Goal: Task Accomplishment & Management: Complete application form

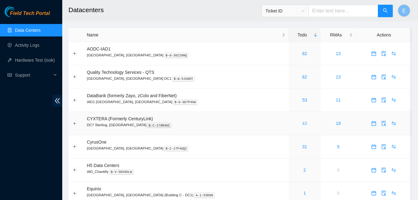
click at [302, 124] on link "43" at bounding box center [304, 123] width 5 height 5
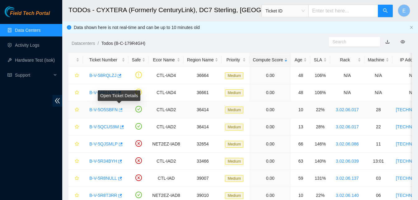
click at [121, 109] on icon "button" at bounding box center [121, 109] width 4 height 3
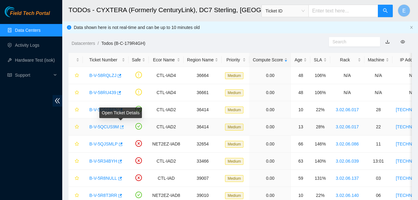
click at [119, 126] on icon "button" at bounding box center [121, 127] width 4 height 4
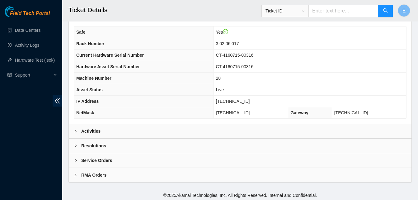
scroll to position [216, 0]
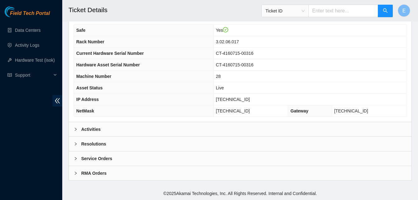
click at [87, 129] on b "Activities" at bounding box center [90, 129] width 19 height 7
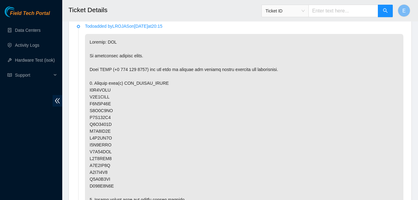
scroll to position [336, 0]
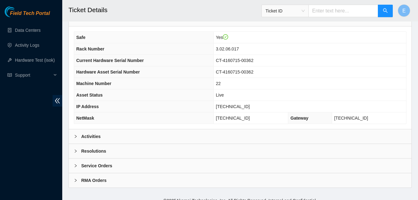
scroll to position [216, 0]
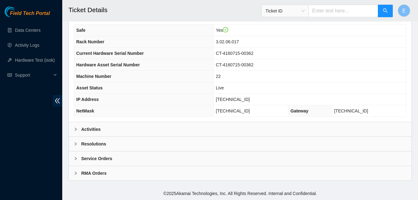
click at [93, 129] on b "Activities" at bounding box center [90, 129] width 19 height 7
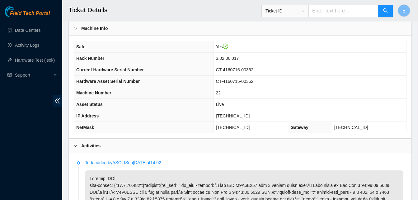
scroll to position [199, 0]
click at [93, 129] on span "NetMask" at bounding box center [85, 127] width 18 height 5
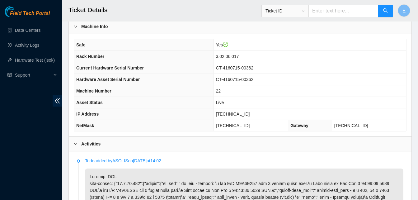
scroll to position [201, 0]
drag, startPoint x: 230, startPoint y: 115, endPoint x: 251, endPoint y: 116, distance: 21.5
click at [251, 116] on td "96.7.74.233" at bounding box center [310, 115] width 193 height 12
copy span "96.7.74.233"
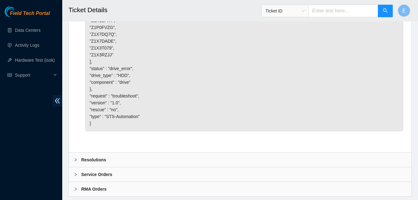
scroll to position [1923, 0]
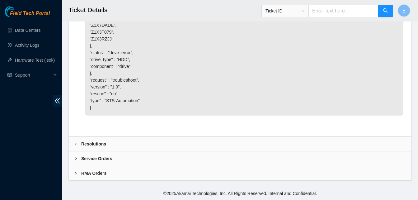
click at [92, 145] on b "Resolutions" at bounding box center [93, 143] width 25 height 7
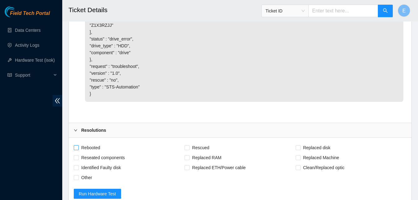
click at [75, 150] on input "Rebooted" at bounding box center [76, 147] width 4 height 4
checkbox input "true"
click at [186, 150] on input "Rescued" at bounding box center [187, 147] width 4 height 4
checkbox input "true"
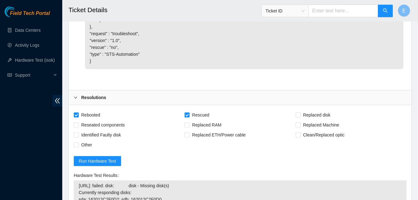
scroll to position [1961, 0]
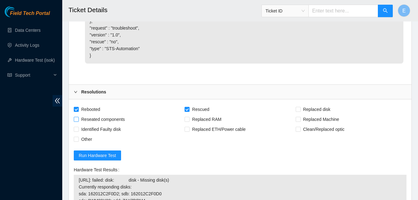
click at [74, 121] on input "Reseated components" at bounding box center [76, 119] width 4 height 4
checkbox input "true"
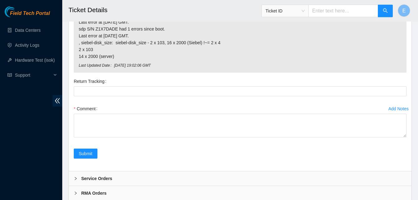
scroll to position [2256, 0]
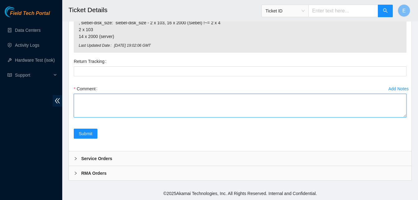
click at [94, 108] on textarea "Comment" at bounding box center [240, 106] width 333 height 24
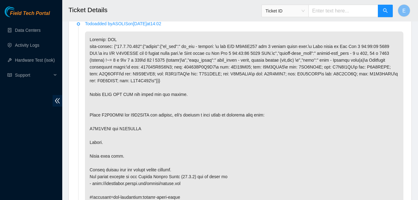
scroll to position [338, 0]
drag, startPoint x: 100, startPoint y: 109, endPoint x: 151, endPoint y: 110, distance: 51.1
click at [151, 110] on p at bounding box center [244, 119] width 319 height 174
copy p "Z1X7DADE and Z1X3RZJJ"
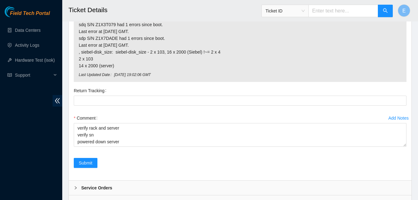
scroll to position [2256, 0]
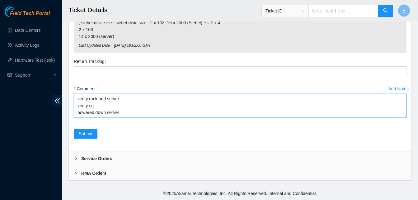
click at [121, 113] on textarea "verify rack and server verify sn powered down server" at bounding box center [240, 106] width 333 height 24
paste textarea "Z1X7DADE and Z1X3RZJJ"
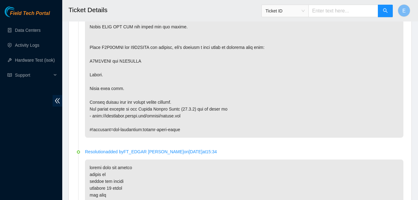
scroll to position [409, 0]
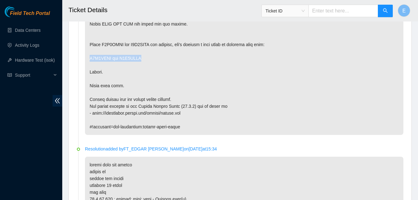
drag, startPoint x: 89, startPoint y: 50, endPoint x: 144, endPoint y: 52, distance: 54.2
click at [144, 52] on p at bounding box center [244, 48] width 319 height 174
copy p "Z1X3XTFY and Z1X7DKYM"
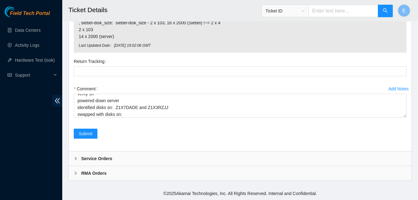
scroll to position [2256, 0]
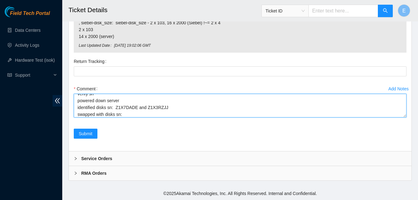
click at [123, 107] on textarea "verify rack and server verify sn powered down server identified disks sn: Z1X7D…" at bounding box center [240, 106] width 333 height 24
click at [124, 114] on textarea "verify rack and server verify sn powered down server identified disks sn: Z1X7D…" at bounding box center [240, 106] width 333 height 24
paste textarea "Z1X3XTFY and Z1X7DKYM"
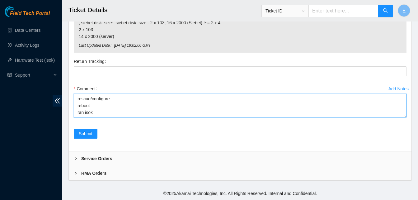
paste textarea "336961 15-09-2025 04:19:10 96.7.74.233 FAILED Result Detail Message Ticket ID 9…"
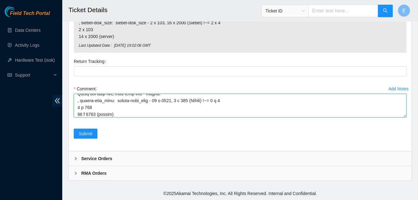
type textarea "verify rack and server verify sn powered down server identified disks sn: Z1X7D…"
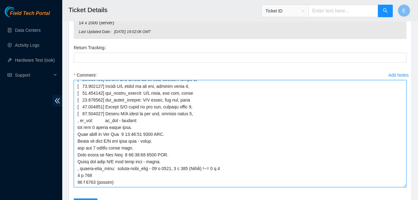
scroll to position [188, 0]
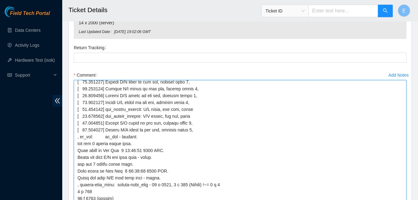
drag, startPoint x: 403, startPoint y: 116, endPoint x: 401, endPoint y: 216, distance: 99.7
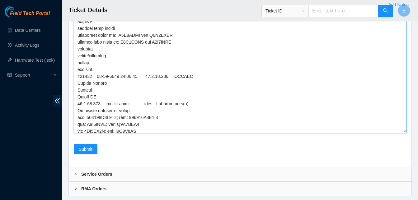
scroll to position [2355, 0]
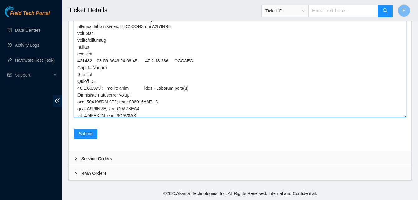
click at [399, 105] on textarea "Comment" at bounding box center [240, 55] width 333 height 123
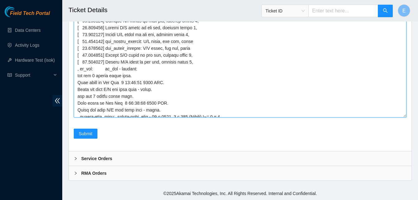
scroll to position [188, 0]
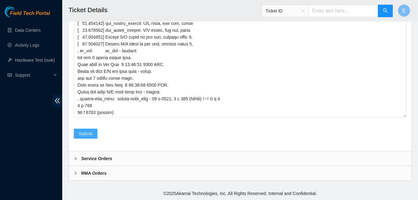
click at [94, 135] on button "Submit" at bounding box center [86, 134] width 24 height 10
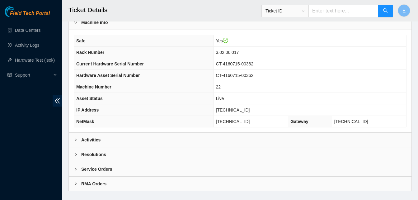
scroll to position [207, 0]
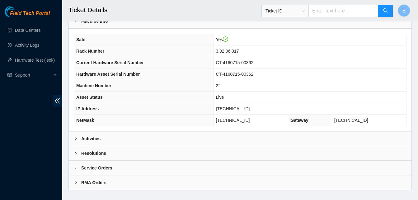
click at [94, 137] on b "Activities" at bounding box center [90, 138] width 19 height 7
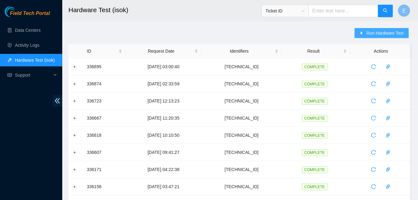
click at [375, 32] on span "Run Hardware Test" at bounding box center [385, 33] width 37 height 7
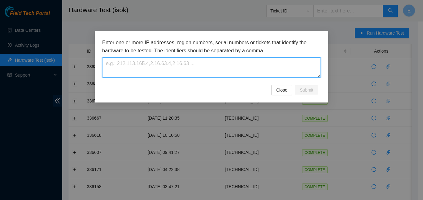
click at [200, 70] on textarea at bounding box center [211, 67] width 219 height 20
paste textarea "[TECHNICAL_ID]"
type textarea "[TECHNICAL_ID]"
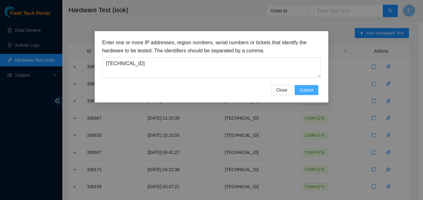
click at [306, 89] on span "Submit" at bounding box center [307, 90] width 14 height 7
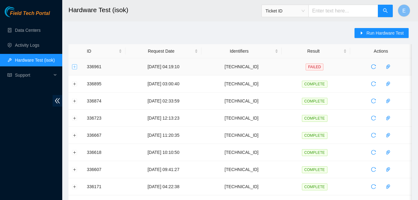
click at [74, 67] on button "Expand row" at bounding box center [74, 66] width 5 height 5
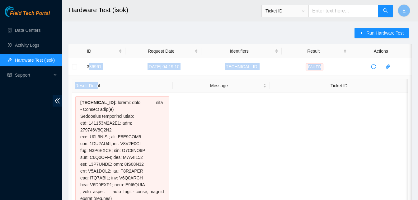
drag, startPoint x: 88, startPoint y: 68, endPoint x: 98, endPoint y: 83, distance: 17.3
drag, startPoint x: 98, startPoint y: 83, endPoint x: 85, endPoint y: 69, distance: 18.9
click at [85, 69] on td "336961" at bounding box center [104, 66] width 42 height 17
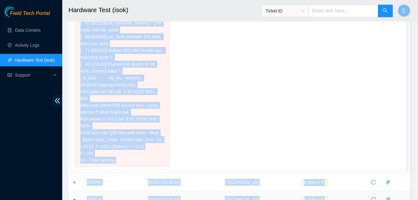
scroll to position [278, 0]
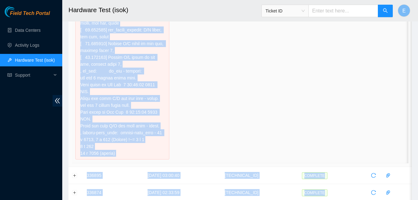
drag, startPoint x: 85, startPoint y: 66, endPoint x: 141, endPoint y: 124, distance: 79.7
click at [141, 124] on tbody "336961 15-09-2025 04:19:10 96.7.74.233 FAILED Result Detail Message Ticket ID 9…" at bounding box center [241, 136] width 344 height 712
copy tbody "336961 15-09-2025 04:19:10 96.7.74.233 FAILED Result Detail Message Ticket ID 9…"
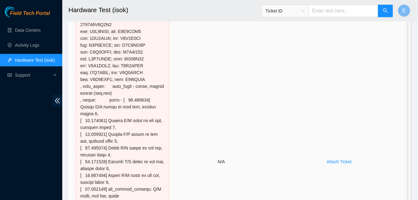
scroll to position [0, 0]
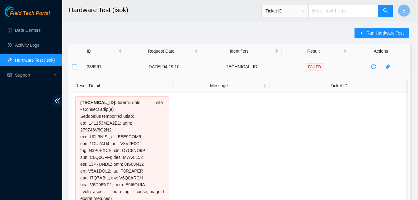
click at [76, 65] on button "Collapse row" at bounding box center [74, 66] width 5 height 5
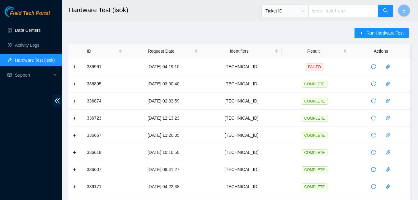
click at [30, 29] on link "Data Centers" at bounding box center [28, 30] width 26 height 5
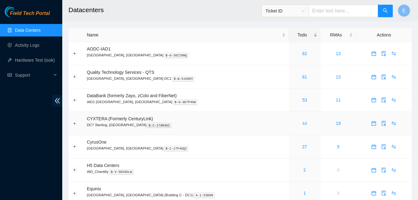
click at [302, 125] on link "44" at bounding box center [304, 123] width 5 height 5
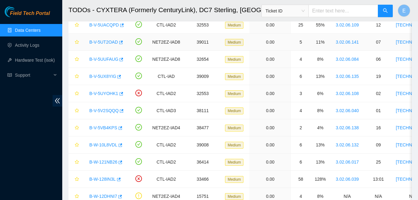
scroll to position [308, 0]
click at [119, 146] on icon "button" at bounding box center [120, 145] width 4 height 4
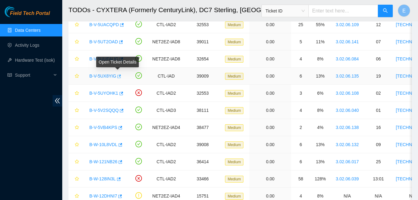
click at [117, 76] on icon "button" at bounding box center [118, 76] width 4 height 4
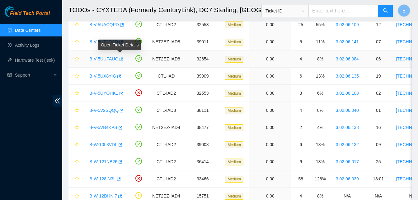
click at [120, 58] on icon "button" at bounding box center [121, 59] width 4 height 4
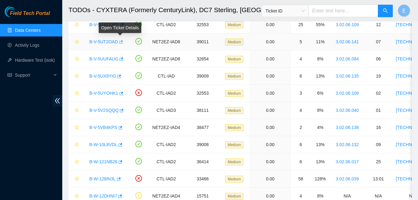
click at [120, 41] on icon "button" at bounding box center [120, 42] width 4 height 4
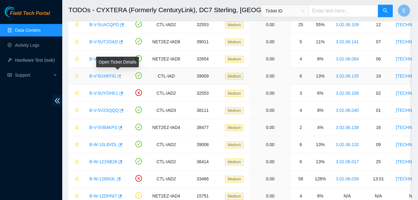
click at [118, 75] on icon "button" at bounding box center [118, 76] width 4 height 4
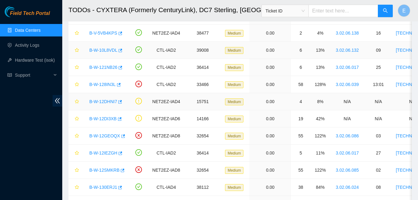
scroll to position [402, 0]
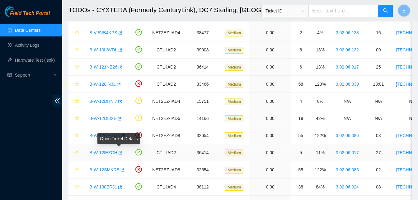
click at [120, 154] on icon "button" at bounding box center [120, 153] width 4 height 4
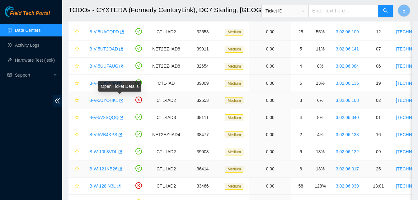
scroll to position [299, 0]
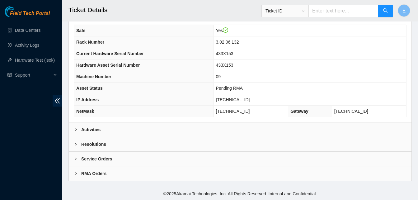
scroll to position [216, 0]
click at [96, 130] on b "Activities" at bounding box center [90, 129] width 19 height 7
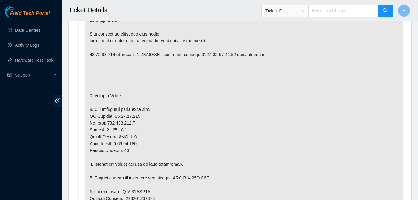
scroll to position [358, 0]
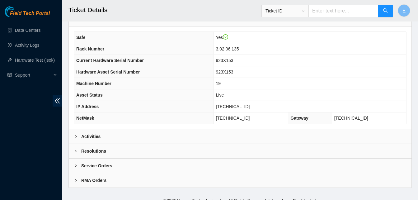
scroll to position [216, 0]
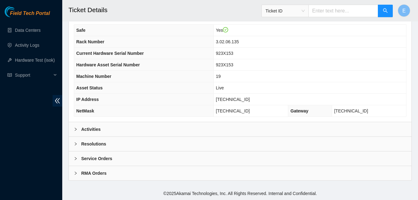
click at [96, 130] on b "Activities" at bounding box center [90, 129] width 19 height 7
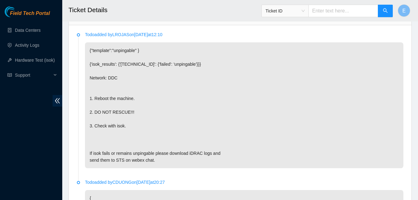
scroll to position [330, 0]
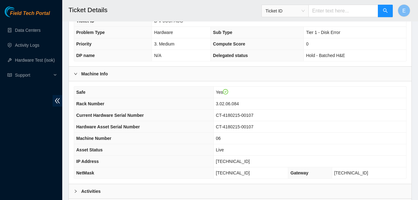
scroll to position [216, 0]
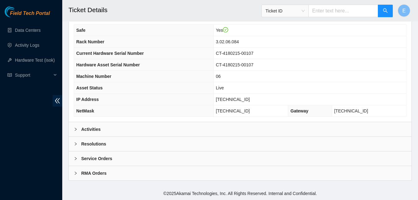
click at [86, 129] on b "Activities" at bounding box center [90, 129] width 19 height 7
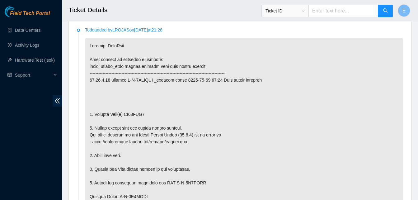
scroll to position [332, 0]
click at [178, 85] on p at bounding box center [244, 202] width 319 height 331
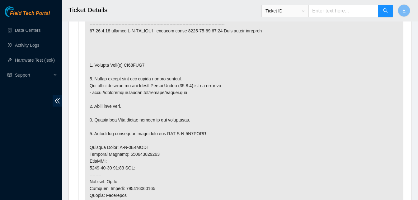
scroll to position [383, 0]
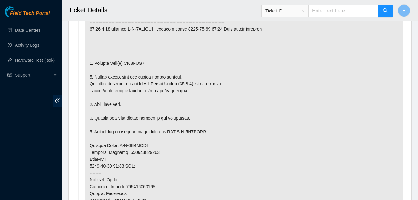
click at [152, 82] on p at bounding box center [244, 152] width 319 height 331
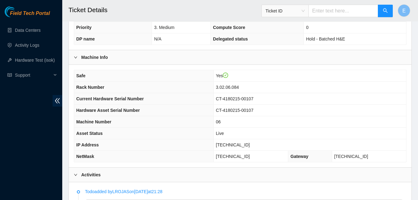
scroll to position [168, 0]
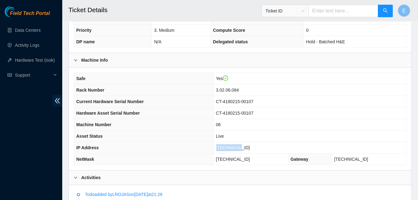
drag, startPoint x: 239, startPoint y: 149, endPoint x: 259, endPoint y: 150, distance: 19.7
click at [259, 150] on td "23.62.6.45" at bounding box center [310, 148] width 193 height 12
copy span "23.62.6.45"
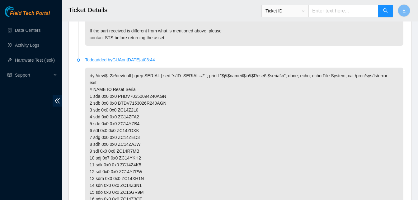
scroll to position [1248, 0]
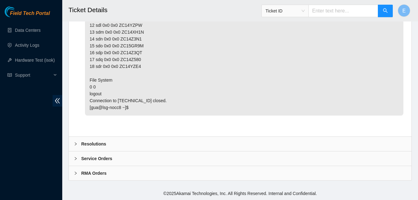
click at [95, 144] on b "Resolutions" at bounding box center [93, 143] width 25 height 7
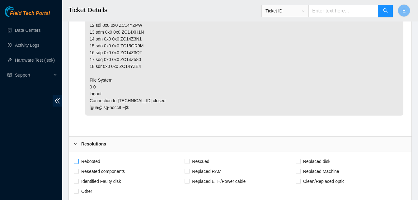
click at [76, 162] on input "Rebooted" at bounding box center [76, 161] width 4 height 4
checkbox input "true"
click at [190, 162] on span at bounding box center [187, 161] width 5 height 5
click at [189, 162] on input "Rescued" at bounding box center [187, 161] width 4 height 4
checkbox input "true"
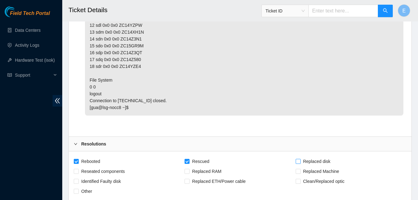
click at [297, 161] on input "Replaced disk" at bounding box center [298, 161] width 4 height 4
checkbox input "true"
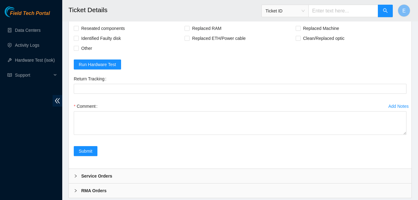
scroll to position [1408, 0]
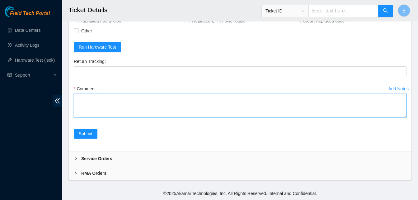
click at [132, 112] on textarea "Comment" at bounding box center [240, 106] width 333 height 24
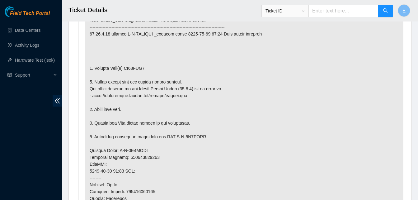
scroll to position [378, 0]
drag, startPoint x: 124, startPoint y: 68, endPoint x: 144, endPoint y: 70, distance: 20.0
click at [144, 70] on p at bounding box center [244, 157] width 319 height 331
copy p "ZC14YKH2"
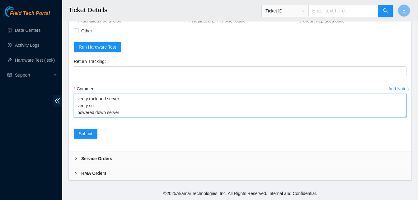
scroll to position [7, 0]
click at [139, 114] on textarea "verify rack and server verify sn powered down server identified old disk sn:" at bounding box center [240, 106] width 333 height 24
paste textarea "ZC14YKH2"
paste textarea "336976 15-09-2025 05:14:25 23.62.6.45 COMPLETE Result Detail Message Ticket ID …"
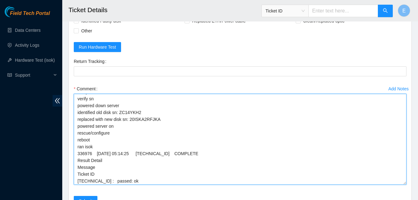
scroll to position [0, 0]
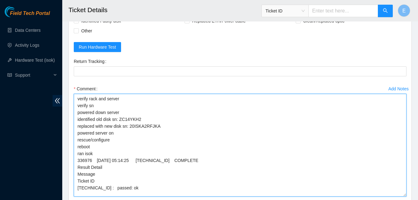
drag, startPoint x: 405, startPoint y: 115, endPoint x: 401, endPoint y: 200, distance: 84.8
click at [401, 197] on textarea "verify rack and server verify sn powered down server identified old disk sn: ZC…" at bounding box center [240, 145] width 333 height 103
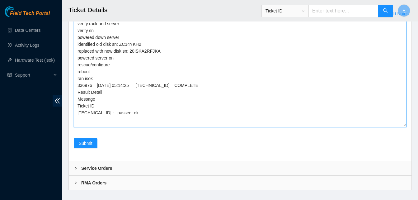
scroll to position [1484, 0]
type textarea "verify rack and server verify sn powered down server identified old disk sn: ZC…"
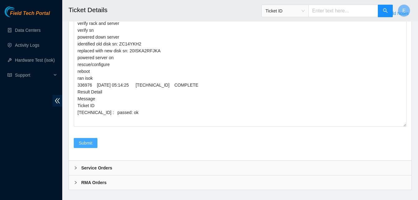
click at [93, 143] on button "Submit" at bounding box center [86, 143] width 24 height 10
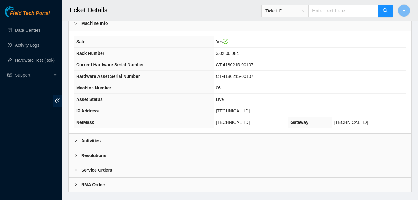
scroll to position [205, 0]
click at [91, 138] on b "Activities" at bounding box center [90, 140] width 19 height 7
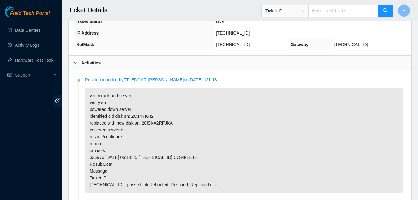
scroll to position [282, 0]
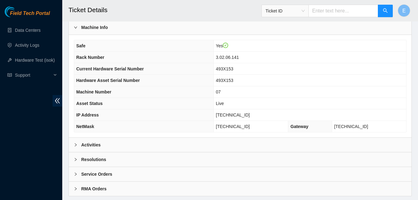
scroll to position [201, 0]
click at [97, 145] on b "Activities" at bounding box center [90, 144] width 19 height 7
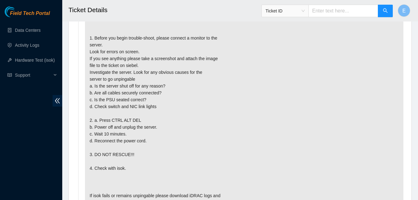
scroll to position [402, 0]
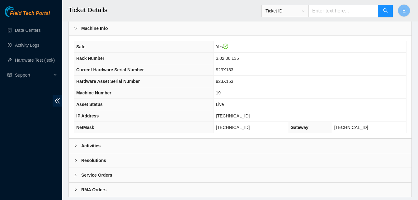
scroll to position [216, 0]
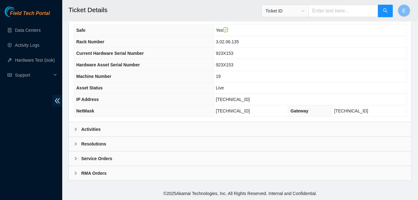
click at [95, 128] on b "Activities" at bounding box center [90, 129] width 19 height 7
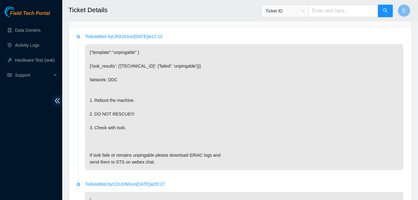
scroll to position [326, 0]
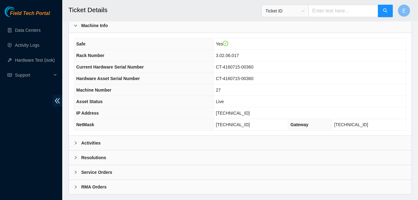
scroll to position [202, 0]
click at [96, 144] on b "Activities" at bounding box center [90, 142] width 19 height 7
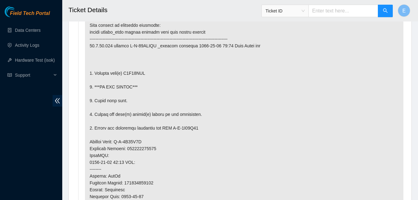
scroll to position [367, 0]
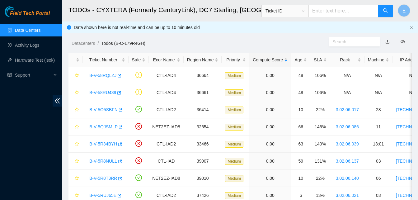
scroll to position [299, 0]
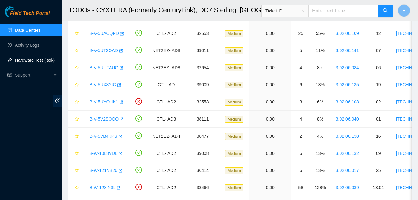
click at [35, 59] on link "Hardware Test (isok)" at bounding box center [35, 60] width 40 height 5
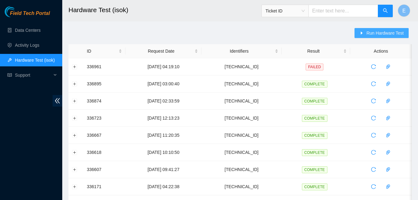
click at [374, 31] on span "Run Hardware Test" at bounding box center [385, 33] width 37 height 7
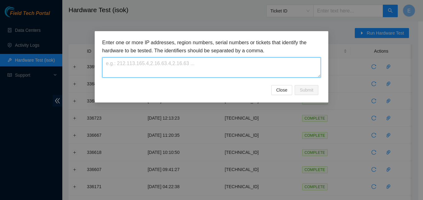
click at [166, 73] on textarea at bounding box center [211, 67] width 219 height 20
paste textarea "[TECHNICAL_ID]"
type textarea "[TECHNICAL_ID]"
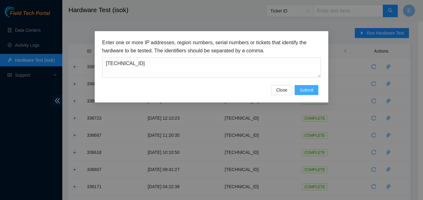
click at [305, 92] on span "Submit" at bounding box center [307, 90] width 14 height 7
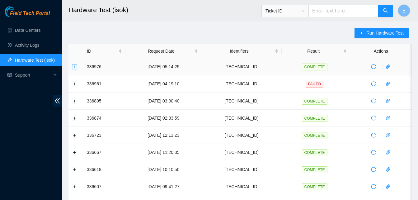
click at [75, 67] on button "Expand row" at bounding box center [74, 66] width 5 height 5
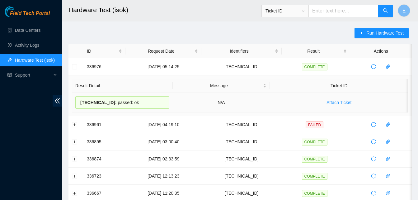
drag, startPoint x: 85, startPoint y: 66, endPoint x: 129, endPoint y: 104, distance: 57.9
copy tbody "336976 [DATE] 05:14:25 [TECHNICAL_ID] COMPLETE Result Detail Message Ticket ID …"
click at [76, 67] on button "Collapse row" at bounding box center [74, 66] width 5 height 5
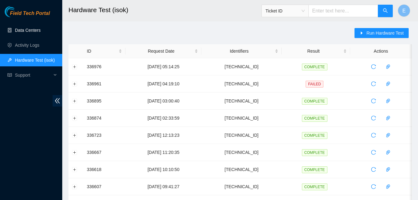
click at [26, 29] on link "Data Centers" at bounding box center [28, 30] width 26 height 5
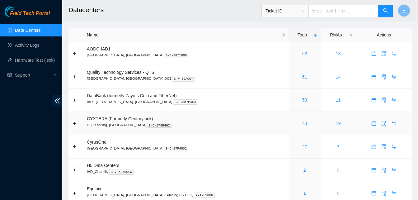
click at [302, 123] on link "43" at bounding box center [304, 123] width 5 height 5
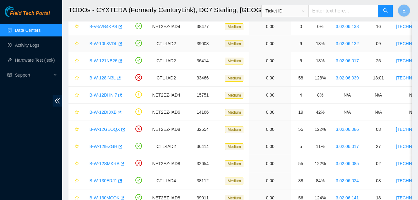
scroll to position [392, 0]
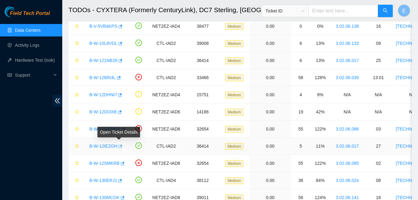
click at [118, 147] on icon "button" at bounding box center [120, 146] width 4 height 4
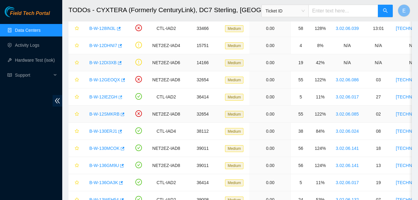
scroll to position [441, 0]
click at [118, 130] on icon "button" at bounding box center [119, 131] width 4 height 4
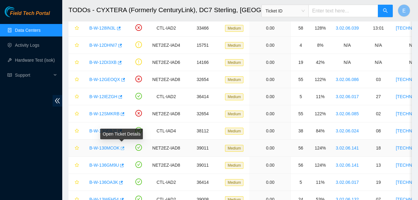
click at [121, 147] on icon "button" at bounding box center [123, 147] width 4 height 3
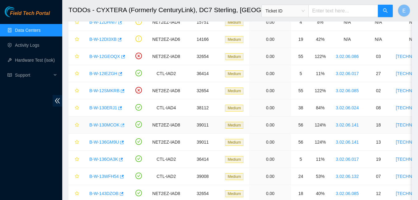
scroll to position [465, 0]
click at [120, 159] on icon "button" at bounding box center [120, 159] width 4 height 4
click at [121, 175] on icon "button" at bounding box center [121, 176] width 4 height 4
click at [119, 192] on icon "button" at bounding box center [121, 193] width 4 height 4
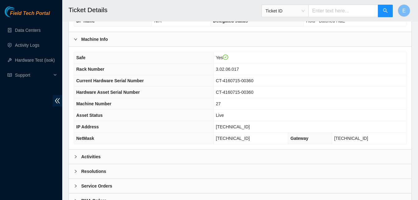
scroll to position [216, 0]
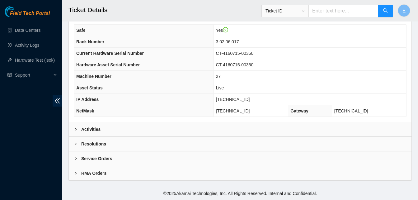
click at [97, 131] on b "Activities" at bounding box center [90, 129] width 19 height 7
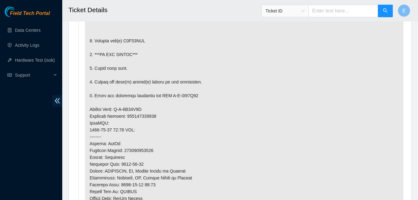
scroll to position [399, 0]
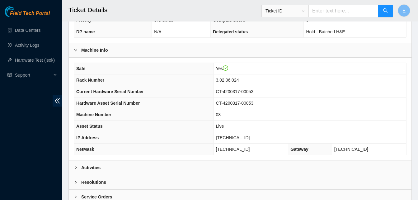
scroll to position [216, 0]
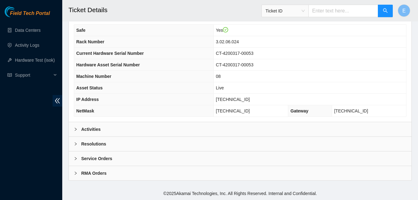
click at [94, 130] on b "Activities" at bounding box center [90, 129] width 19 height 7
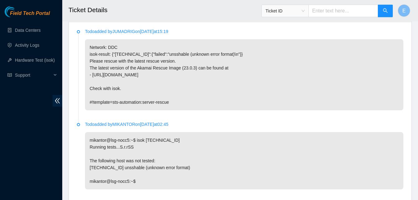
scroll to position [332, 0]
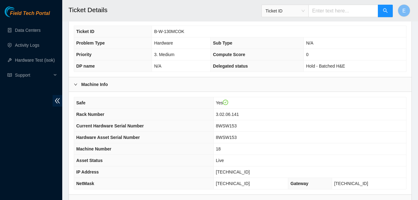
scroll to position [216, 0]
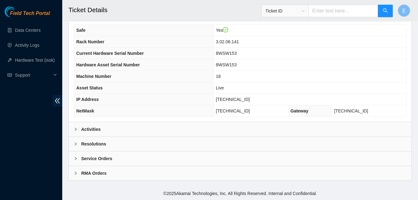
click at [96, 129] on b "Activities" at bounding box center [90, 129] width 19 height 7
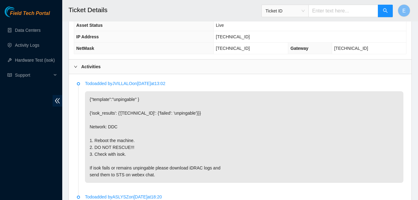
scroll to position [279, 0]
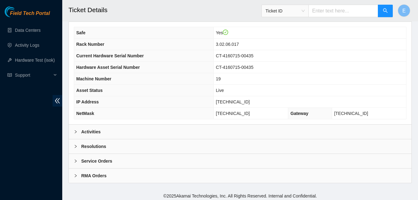
scroll to position [216, 0]
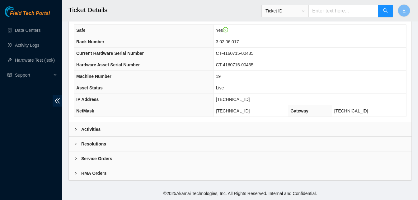
click at [93, 126] on b "Activities" at bounding box center [90, 129] width 19 height 7
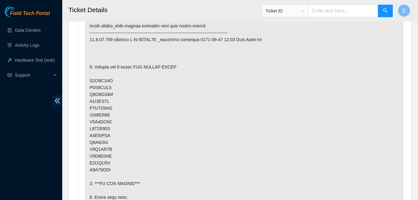
scroll to position [373, 0]
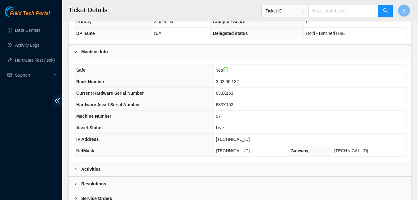
scroll to position [176, 0]
click at [97, 169] on b "Activities" at bounding box center [90, 168] width 19 height 7
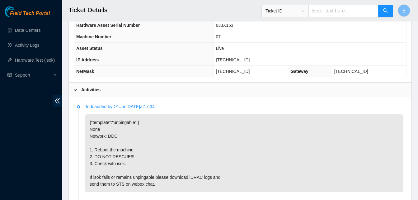
scroll to position [256, 0]
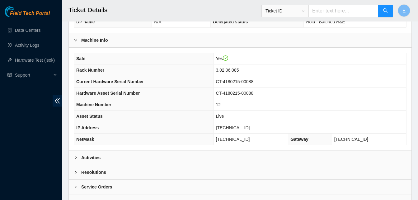
scroll to position [216, 0]
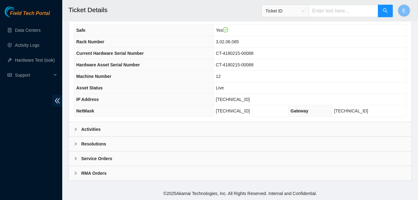
click at [90, 129] on b "Activities" at bounding box center [90, 129] width 19 height 7
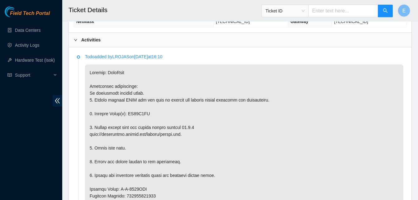
scroll to position [315, 0]
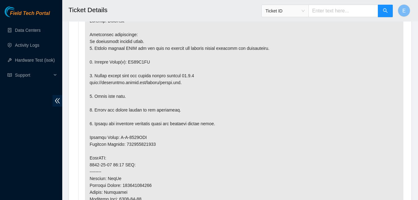
scroll to position [358, 0]
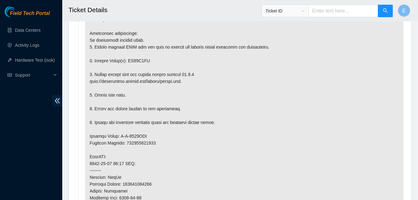
click at [175, 66] on p at bounding box center [244, 171] width 319 height 318
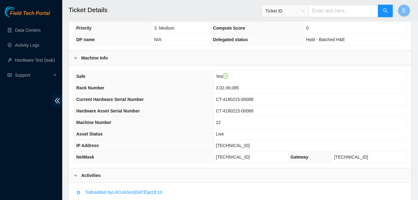
scroll to position [169, 0]
drag, startPoint x: 238, startPoint y: 146, endPoint x: 261, endPoint y: 150, distance: 23.7
click at [261, 150] on td "[TECHNICAL_ID]" at bounding box center [310, 146] width 193 height 12
copy span "[TECHNICAL_ID]"
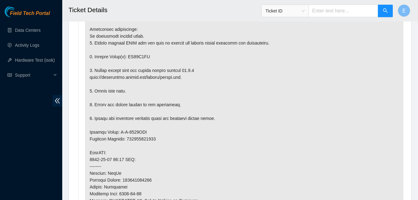
scroll to position [362, 0]
drag, startPoint x: 126, startPoint y: 55, endPoint x: 148, endPoint y: 58, distance: 22.0
click at [148, 58] on p at bounding box center [244, 167] width 319 height 318
copy p "ZC14T1AM"
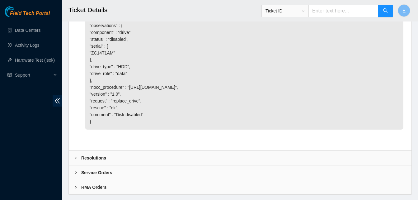
scroll to position [1166, 0]
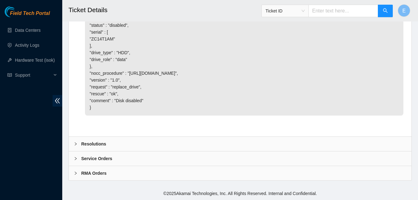
click at [88, 145] on b "Resolutions" at bounding box center [93, 143] width 25 height 7
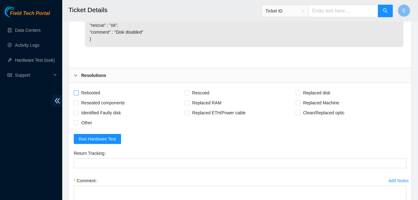
click at [78, 95] on input "Rebooted" at bounding box center [76, 92] width 4 height 4
checkbox input "true"
click at [188, 95] on input "Rescued" at bounding box center [187, 92] width 4 height 4
checkbox input "true"
click at [297, 98] on label "Replaced disk" at bounding box center [314, 93] width 37 height 10
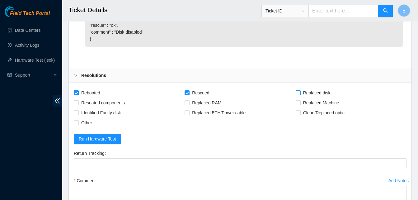
click at [297, 95] on input "Replaced disk" at bounding box center [298, 92] width 4 height 4
checkbox input "true"
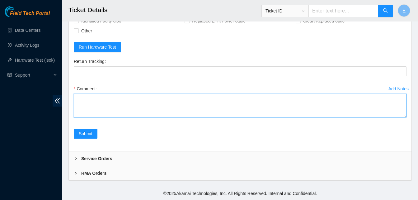
click at [123, 102] on textarea "Comment" at bounding box center [240, 106] width 333 height 24
paste textarea "ZC14T1AM"
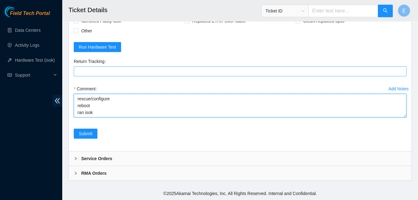
paste textarea "336981 [DATE] 06:03:58 [TECHNICAL_ID] COMPLETE Result Detail Message Ticket ID …"
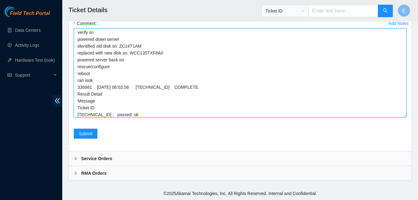
scroll to position [0, 0]
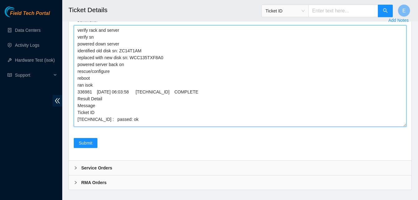
drag, startPoint x: 405, startPoint y: 116, endPoint x: 403, endPoint y: 199, distance: 82.5
click at [403, 127] on textarea "verify rack and server verify sn powered down server identified old disk sn: ZC…" at bounding box center [240, 76] width 333 height 102
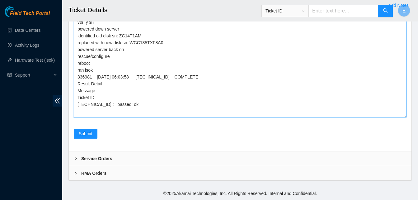
scroll to position [1409, 0]
type textarea "verify rack and server verify sn powered down server identified old disk sn: ZC…"
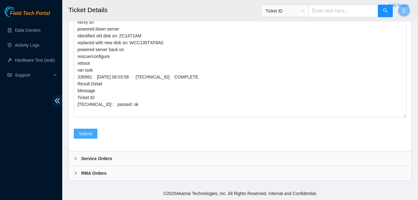
click at [93, 132] on button "Submit" at bounding box center [86, 134] width 24 height 10
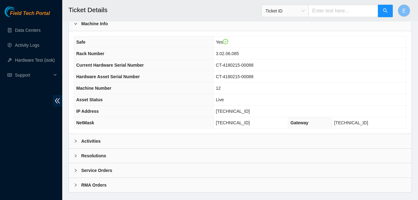
scroll to position [216, 0]
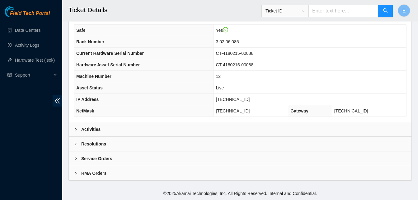
click at [96, 128] on b "Activities" at bounding box center [90, 129] width 19 height 7
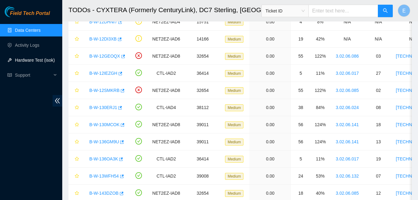
click at [26, 60] on link "Hardware Test (isok)" at bounding box center [35, 60] width 40 height 5
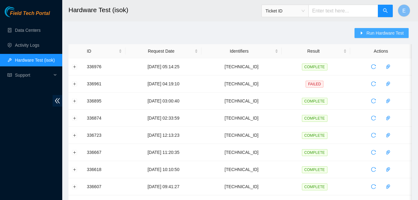
click at [372, 33] on span "Run Hardware Test" at bounding box center [385, 33] width 37 height 7
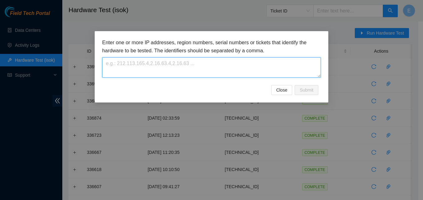
click at [195, 66] on textarea at bounding box center [211, 67] width 219 height 20
paste textarea "[TECHNICAL_ID]"
type textarea "[TECHNICAL_ID]"
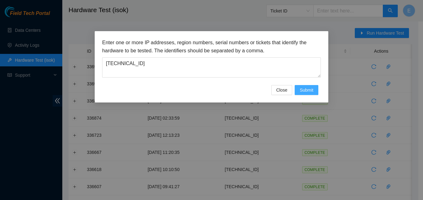
click at [308, 92] on span "Submit" at bounding box center [307, 90] width 14 height 7
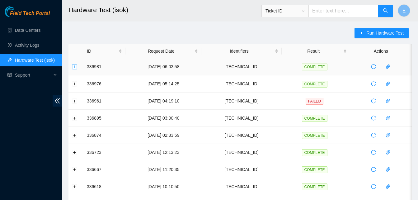
click at [74, 66] on button "Expand row" at bounding box center [74, 66] width 5 height 5
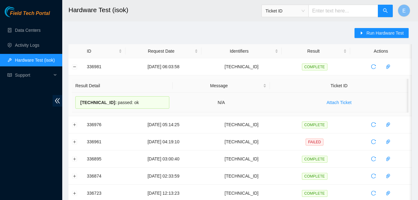
drag, startPoint x: 88, startPoint y: 68, endPoint x: 129, endPoint y: 103, distance: 54.6
copy tbody "336981 15-09-2025 06:03:58 23.62.6.86 COMPLETE Result Detail Message Ticket ID …"
click at [82, 46] on th at bounding box center [76, 51] width 15 height 14
click at [76, 69] on button "Collapse row" at bounding box center [74, 66] width 5 height 5
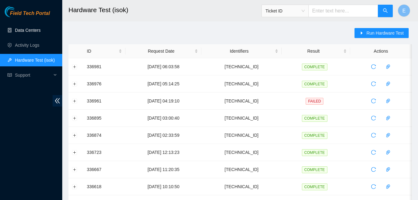
click at [28, 29] on link "Data Centers" at bounding box center [28, 30] width 26 height 5
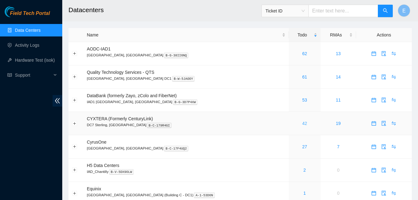
click at [302, 123] on link "42" at bounding box center [304, 123] width 5 height 5
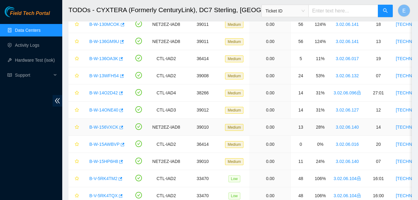
scroll to position [593, 0]
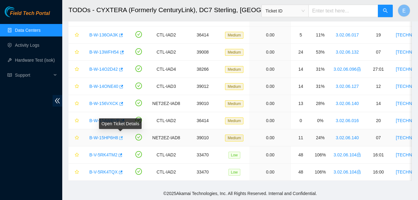
click at [120, 136] on icon "button" at bounding box center [120, 138] width 4 height 4
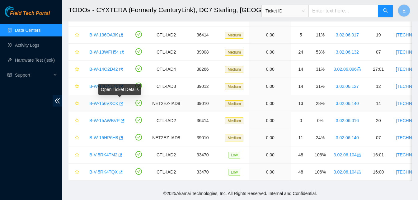
click at [120, 102] on icon "button" at bounding box center [121, 104] width 4 height 4
click at [121, 102] on icon "button" at bounding box center [122, 103] width 4 height 3
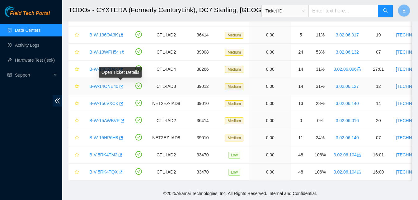
click at [120, 84] on icon "button" at bounding box center [121, 86] width 4 height 4
click at [121, 84] on icon "button" at bounding box center [121, 86] width 4 height 4
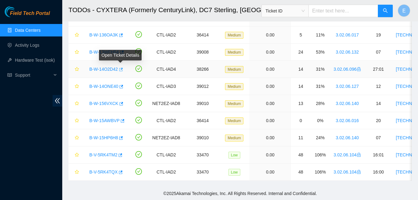
click at [120, 68] on icon "button" at bounding box center [121, 69] width 4 height 3
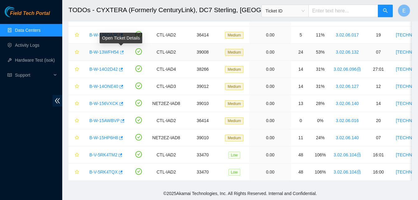
click at [121, 50] on icon "button" at bounding box center [122, 51] width 4 height 3
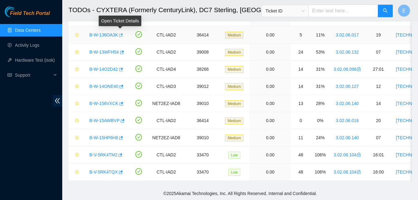
click at [121, 33] on icon "button" at bounding box center [120, 35] width 4 height 4
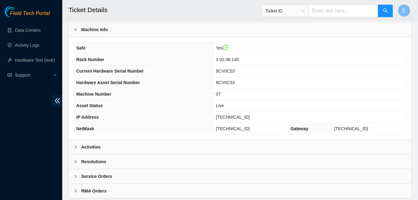
scroll to position [216, 0]
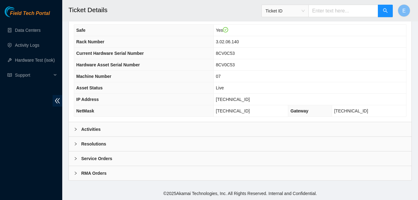
click at [96, 129] on b "Activities" at bounding box center [90, 129] width 19 height 7
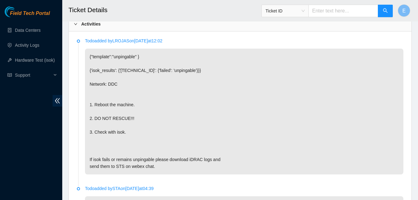
scroll to position [321, 0]
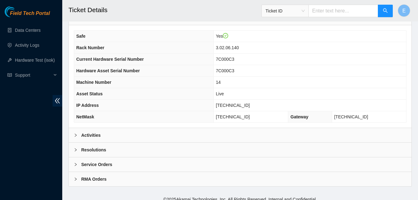
scroll to position [216, 0]
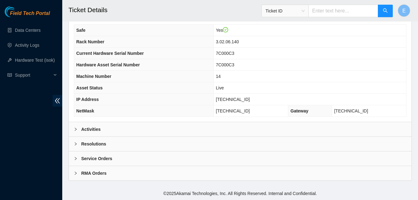
click at [94, 130] on b "Activities" at bounding box center [90, 129] width 19 height 7
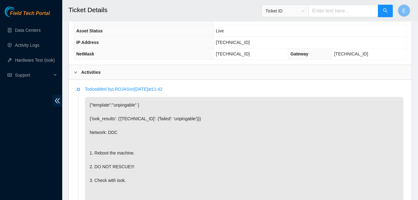
scroll to position [273, 0]
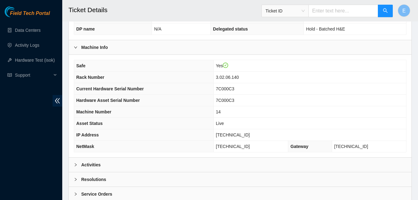
scroll to position [216, 0]
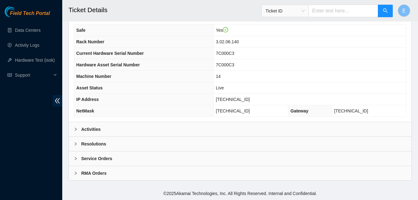
click at [97, 129] on b "Activities" at bounding box center [90, 129] width 19 height 7
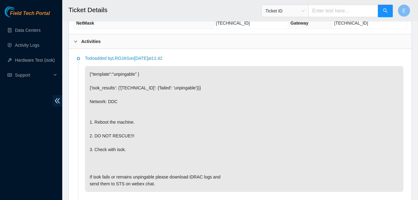
scroll to position [304, 0]
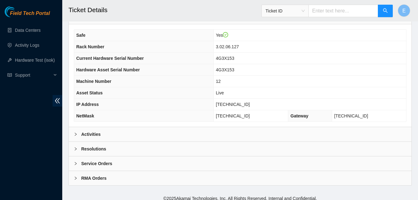
scroll to position [216, 0]
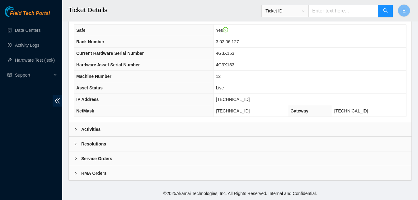
click at [96, 125] on div "Activities" at bounding box center [240, 129] width 343 height 14
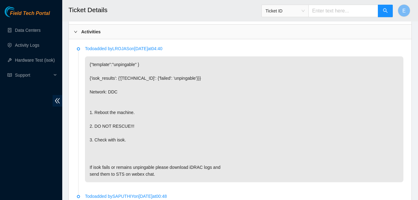
scroll to position [314, 0]
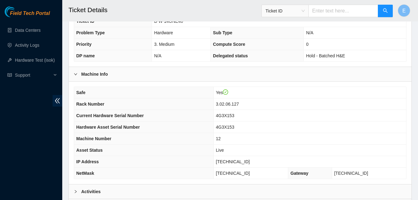
scroll to position [216, 0]
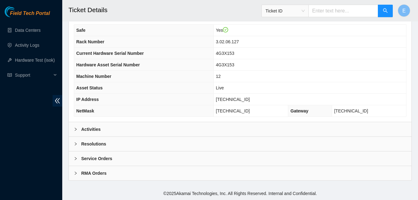
click at [93, 127] on b "Activities" at bounding box center [90, 129] width 19 height 7
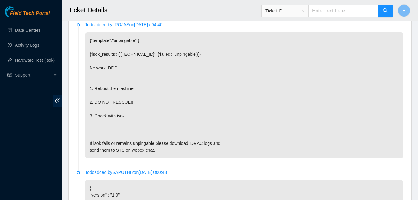
scroll to position [338, 0]
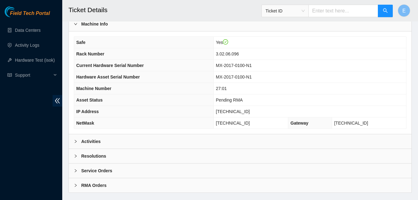
scroll to position [216, 0]
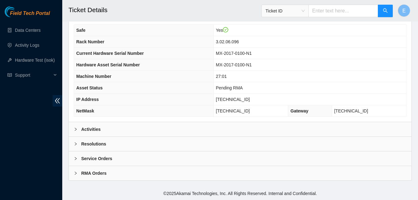
click at [95, 129] on b "Activities" at bounding box center [90, 129] width 19 height 7
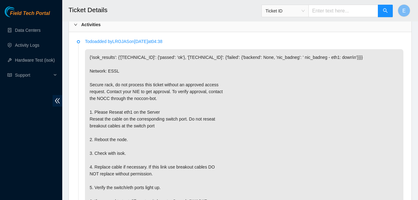
scroll to position [321, 0]
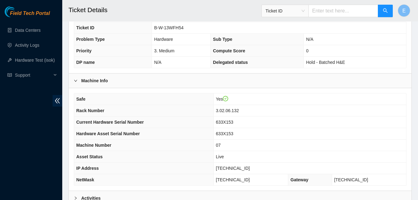
scroll to position [216, 0]
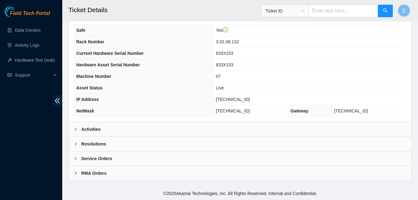
click at [98, 130] on b "Activities" at bounding box center [90, 129] width 19 height 7
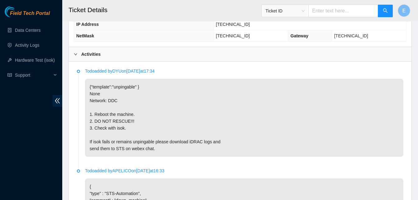
scroll to position [291, 0]
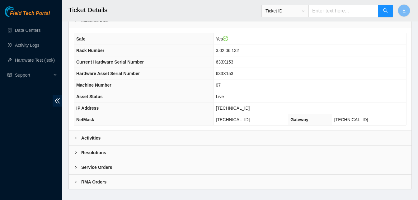
scroll to position [207, 0]
click at [87, 136] on b "Activities" at bounding box center [90, 137] width 19 height 7
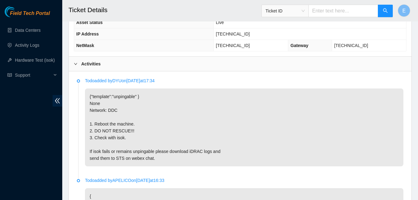
scroll to position [282, 0]
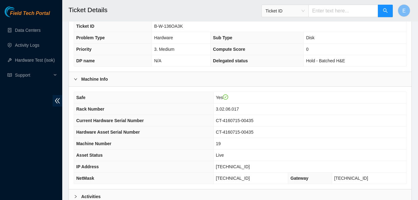
scroll to position [216, 0]
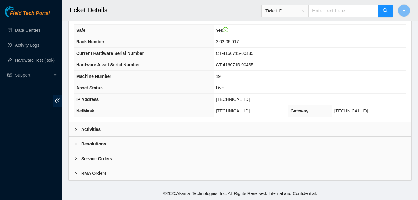
click at [91, 128] on b "Activities" at bounding box center [90, 129] width 19 height 7
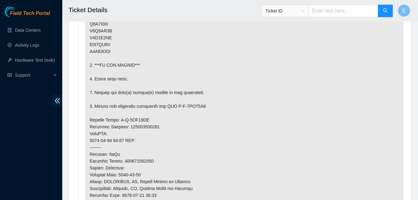
scroll to position [491, 0]
